Goal: Transaction & Acquisition: Purchase product/service

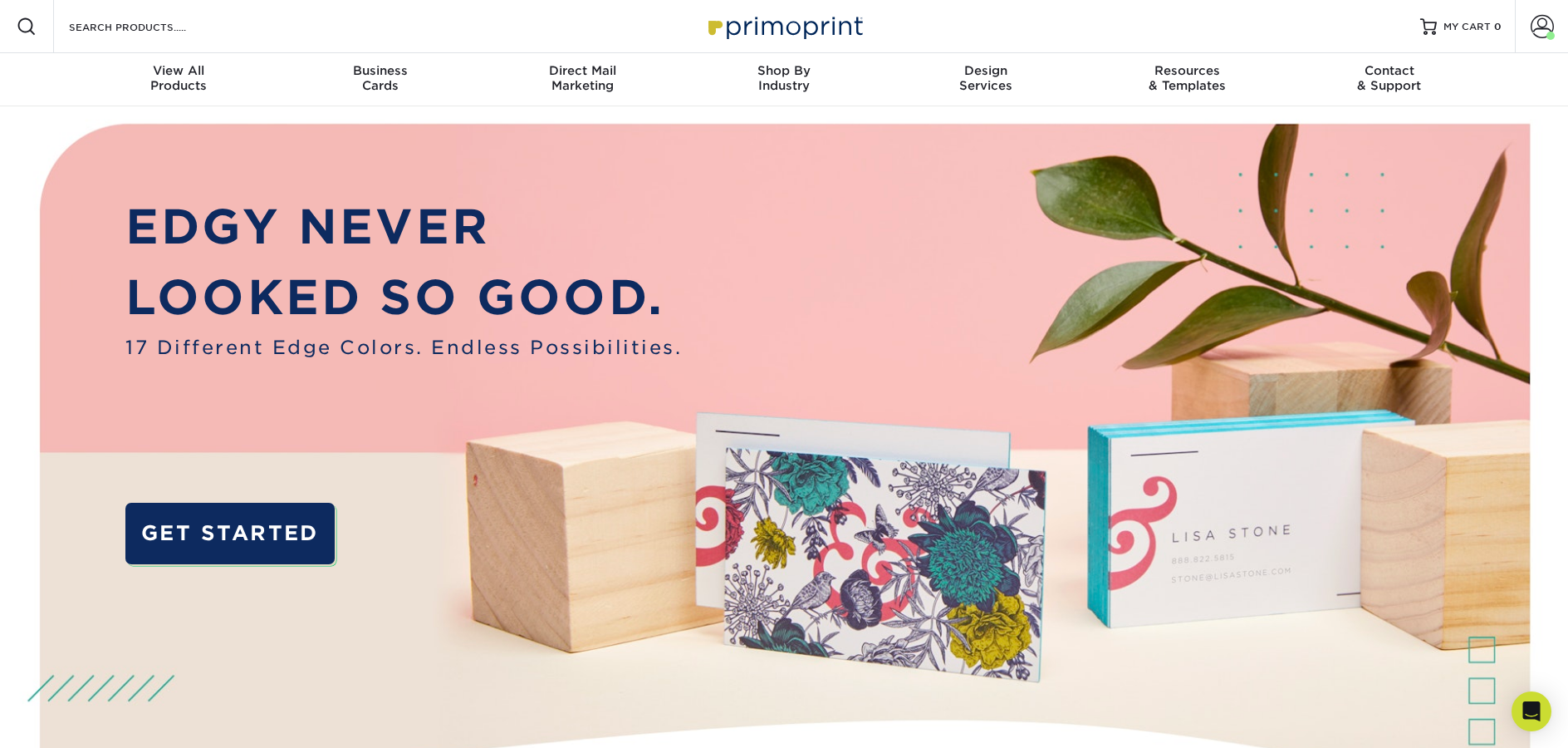
click at [457, 19] on div "Resources Menu Search Products Account [PERSON_NAME] Account Dashboard Active O…" at bounding box center [784, 27] width 1568 height 53
click at [108, 24] on input "Search Products" at bounding box center [148, 27] width 162 height 20
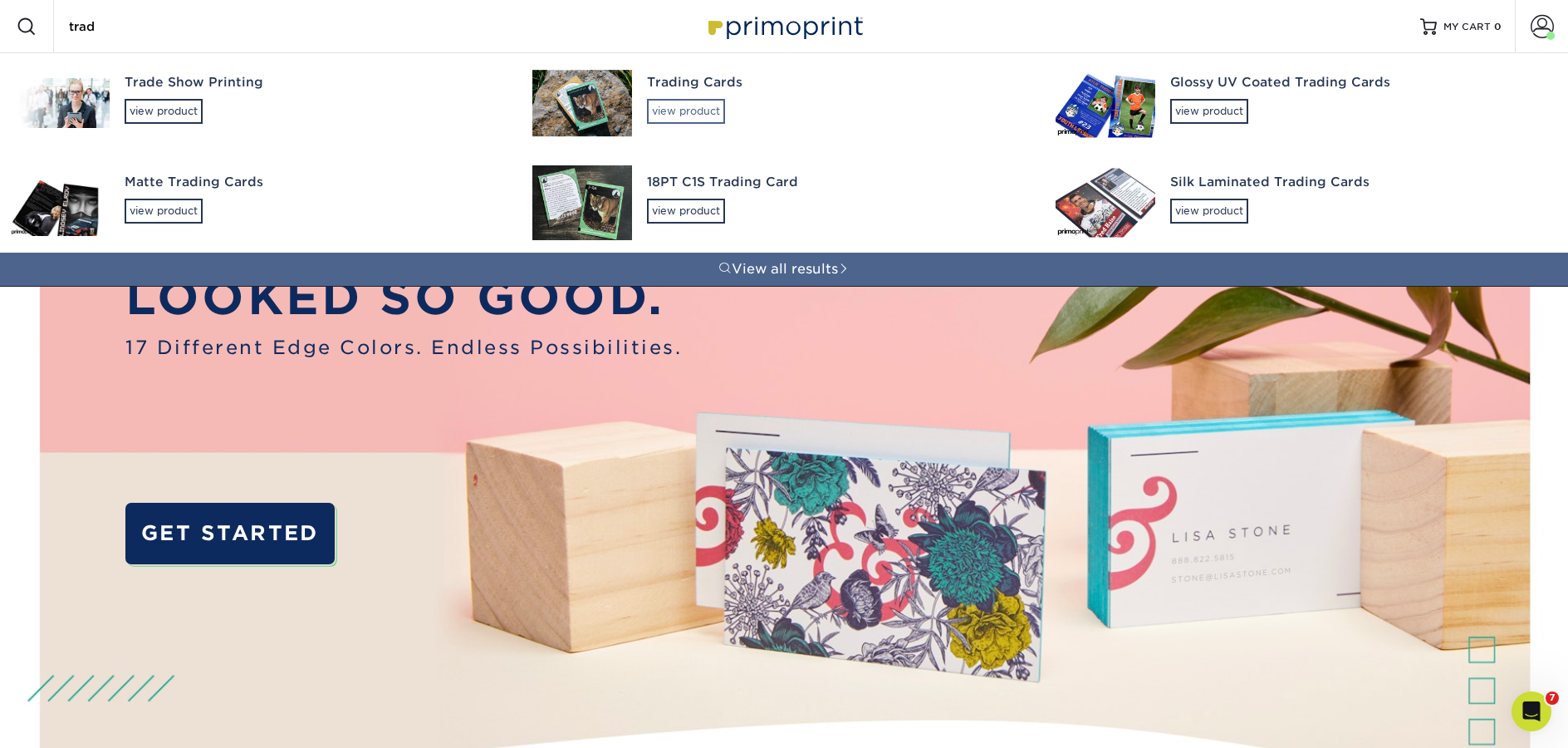
type input "trad"
click at [706, 119] on div "view product" at bounding box center [686, 112] width 78 height 25
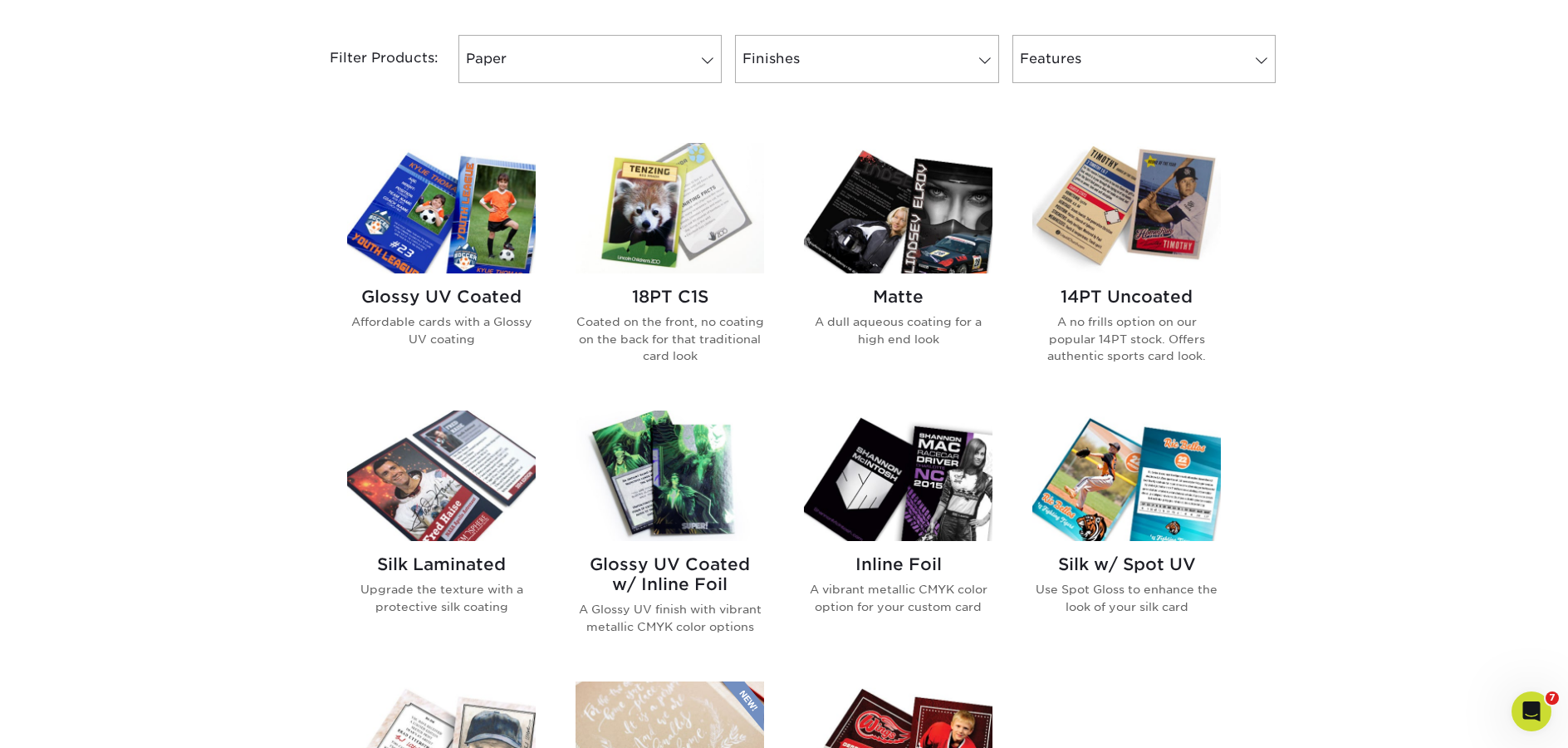
click at [872, 497] on img at bounding box center [898, 475] width 188 height 130
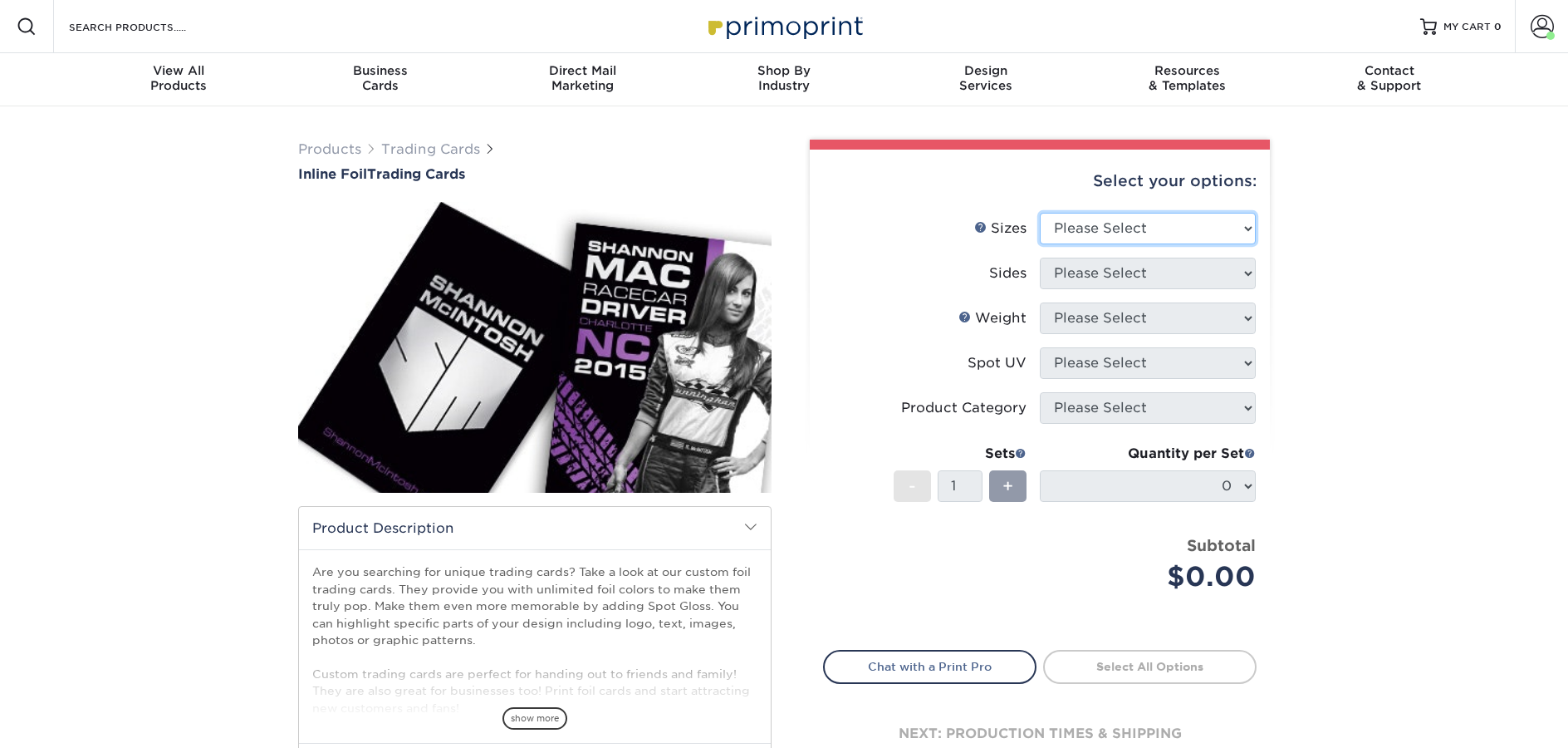
click at [1110, 233] on select "Please Select 2.5" x 3.5"" at bounding box center [1147, 228] width 216 height 32
select select "2.50x3.50"
click at [1039, 213] on select "Please Select 2.5" x 3.5"" at bounding box center [1147, 228] width 216 height 32
click at [1094, 274] on select "Please Select" at bounding box center [1147, 274] width 216 height 32
click at [1140, 274] on select "Please Select Print Both Sides - Foil Back Only Print Both Sides - Foil Both Si…" at bounding box center [1147, 274] width 216 height 32
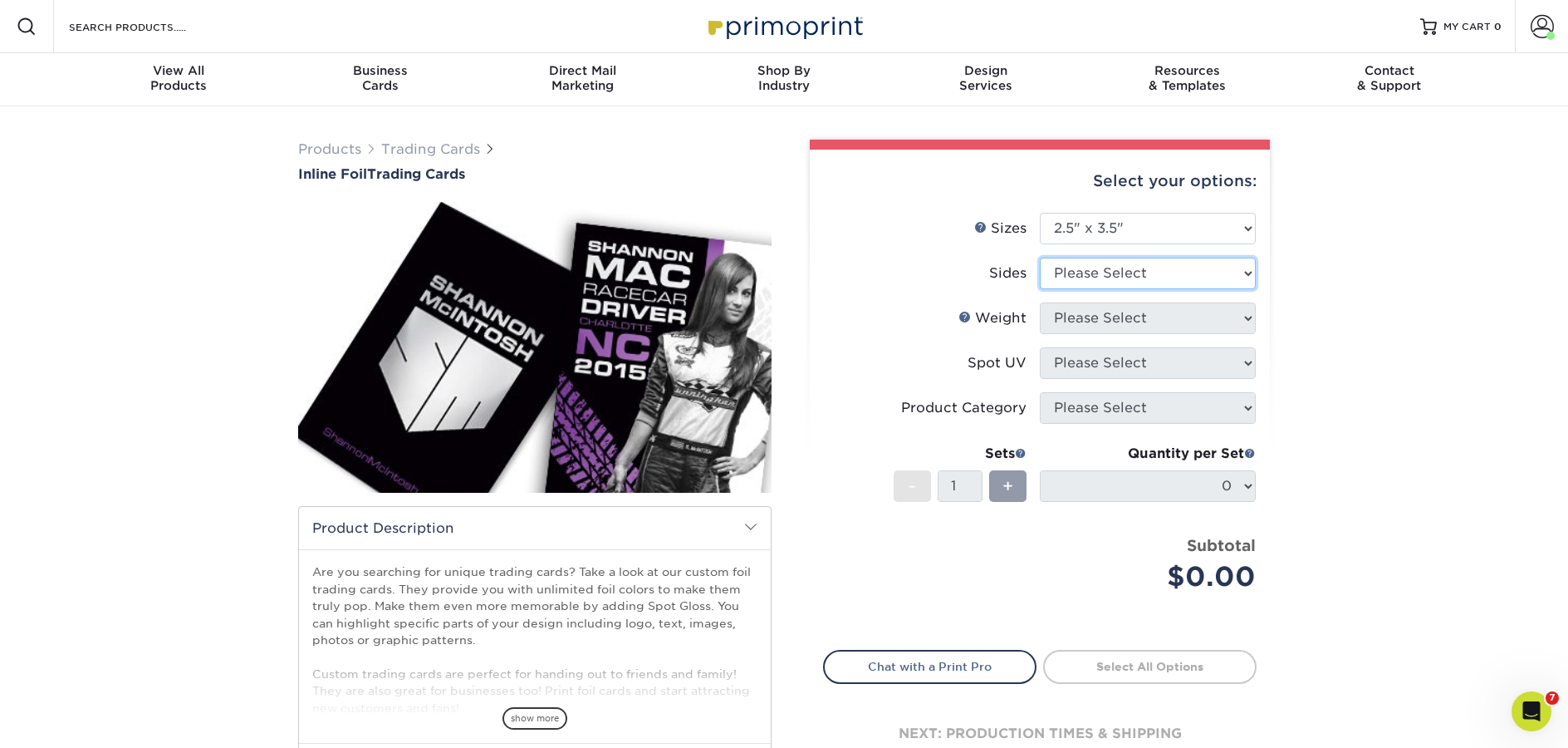
select select "e9e9dfb3-fba1-4d60-972c-fd9ca5904d33"
click at [1039, 258] on select "Please Select Print Both Sides - Foil Back Only Print Both Sides - Foil Both Si…" at bounding box center [1147, 274] width 216 height 32
click at [1130, 319] on select "Please Select 16PT" at bounding box center [1147, 319] width 216 height 32
select select "16PT"
click at [1039, 303] on select "Please Select 16PT" at bounding box center [1147, 319] width 216 height 32
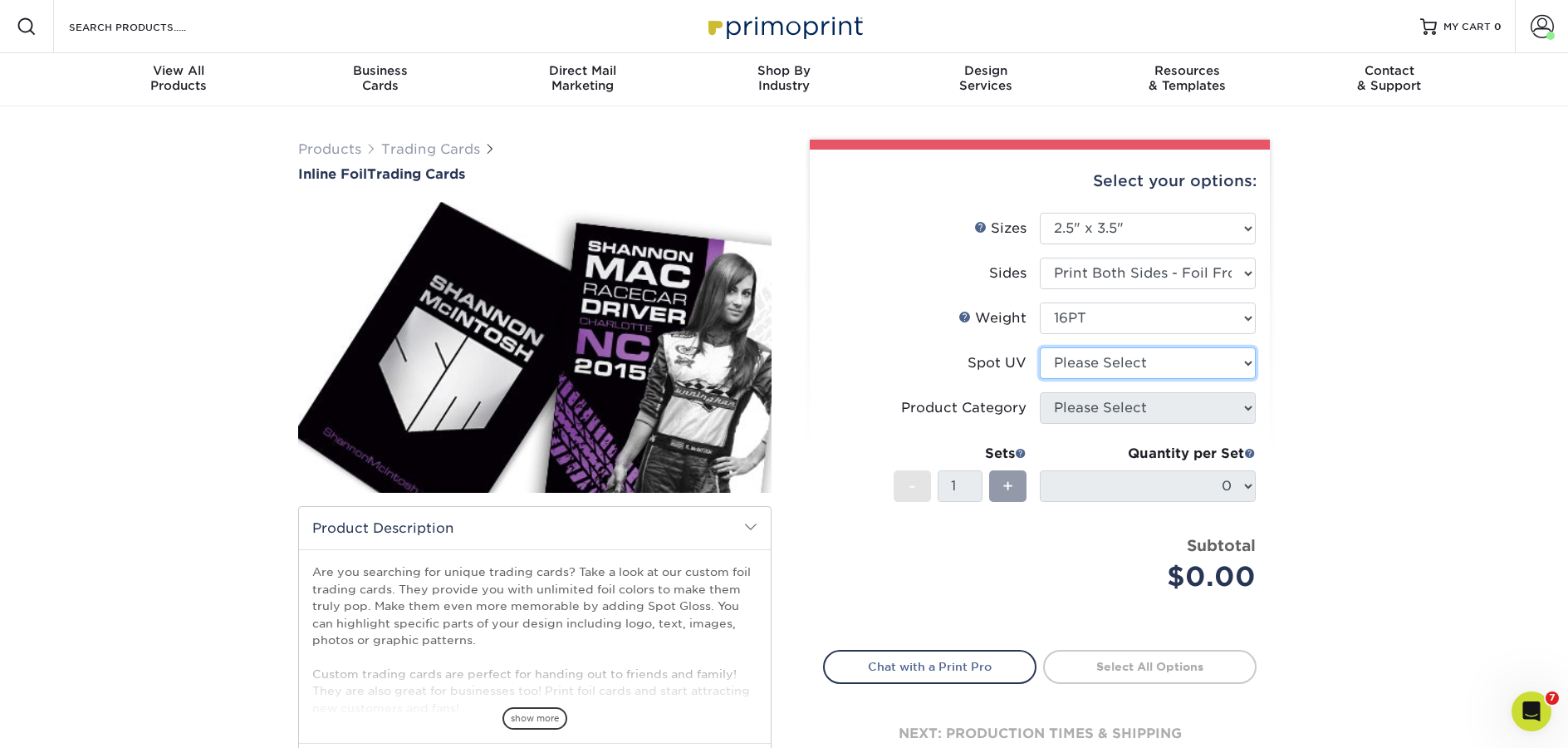
click at [1105, 364] on select "Please Select No Spot UV Front and Back (Both Sides) Front Only Back Only" at bounding box center [1147, 363] width 216 height 32
select select "1"
click at [1039, 347] on select "Please Select No Spot UV Front and Back (Both Sides) Front Only Back Only" at bounding box center [1147, 363] width 216 height 32
